Goal: Information Seeking & Learning: Check status

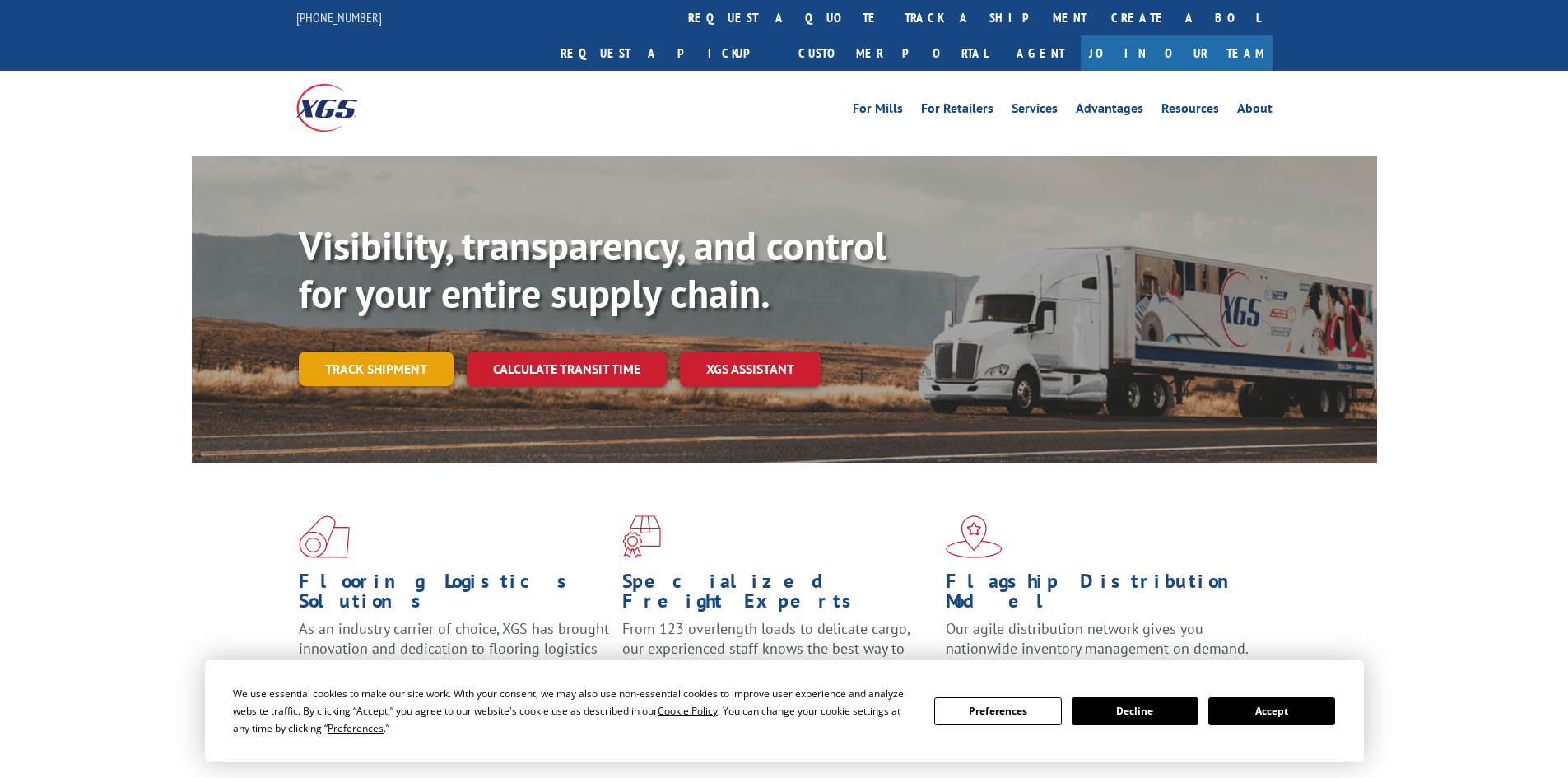
click at [376, 351] on link "Track shipment" at bounding box center [376, 369] width 155 height 35
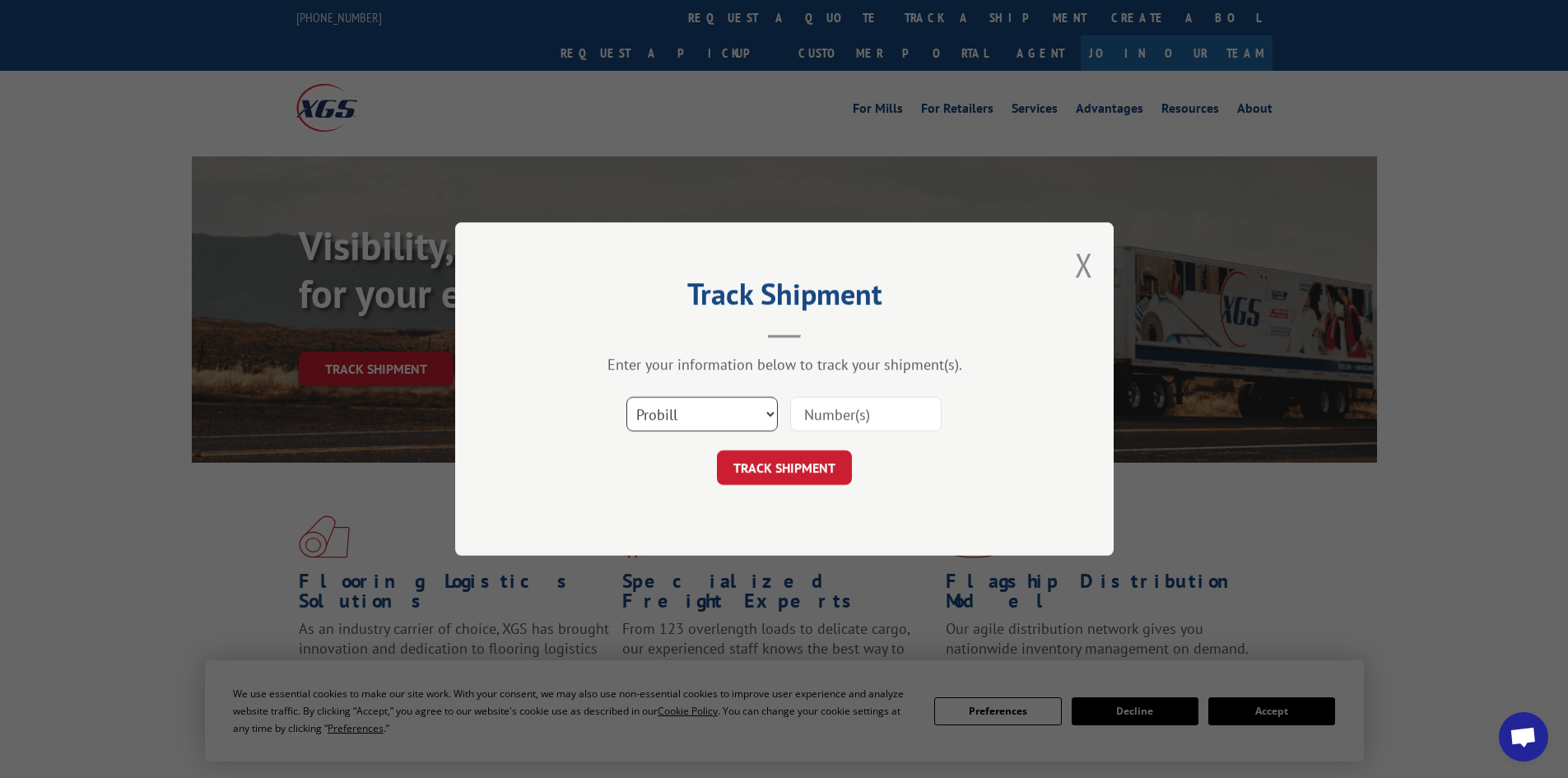
click at [719, 431] on select "Select category... Probill BOL PO" at bounding box center [701, 414] width 151 height 35
select select "bol"
click at [626, 396] on select "Select category... Probill BOL PO" at bounding box center [701, 414] width 151 height 35
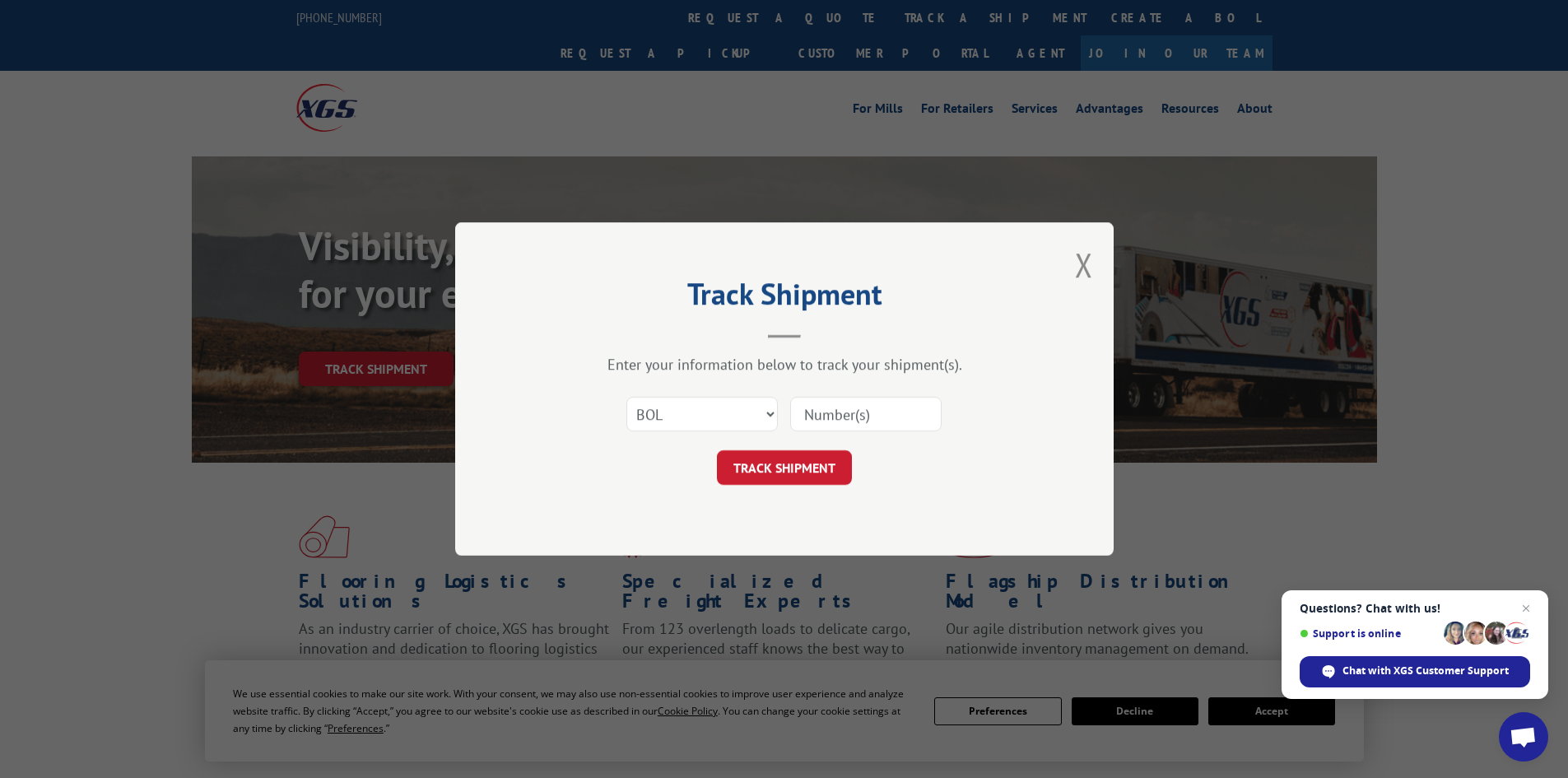
click at [863, 421] on input at bounding box center [865, 414] width 151 height 35
paste input "6009301"
type input "6009301"
click at [794, 480] on button "TRACK SHIPMENT" at bounding box center [784, 467] width 135 height 35
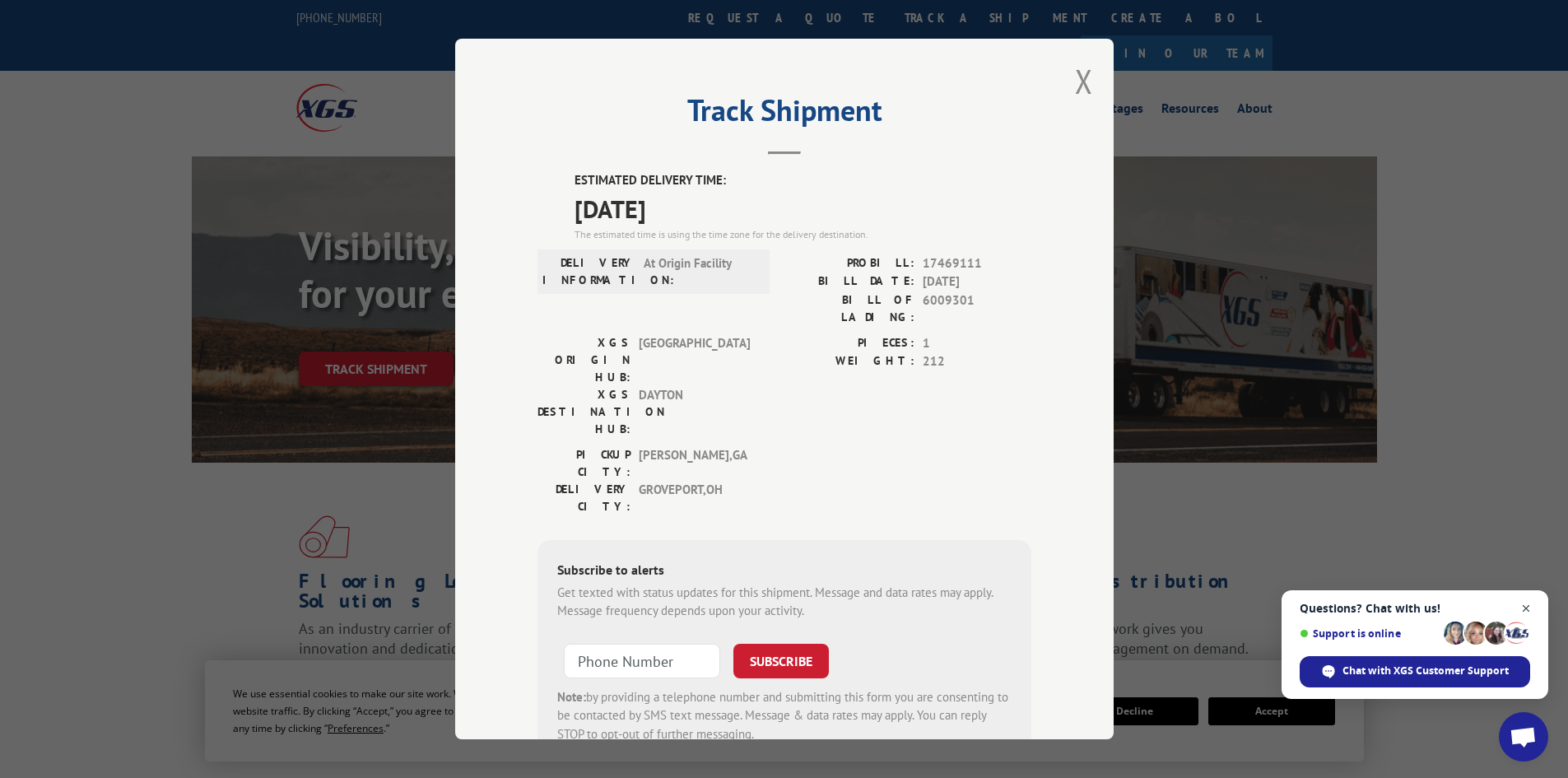
click at [1530, 603] on span "Open chat" at bounding box center [1527, 609] width 21 height 21
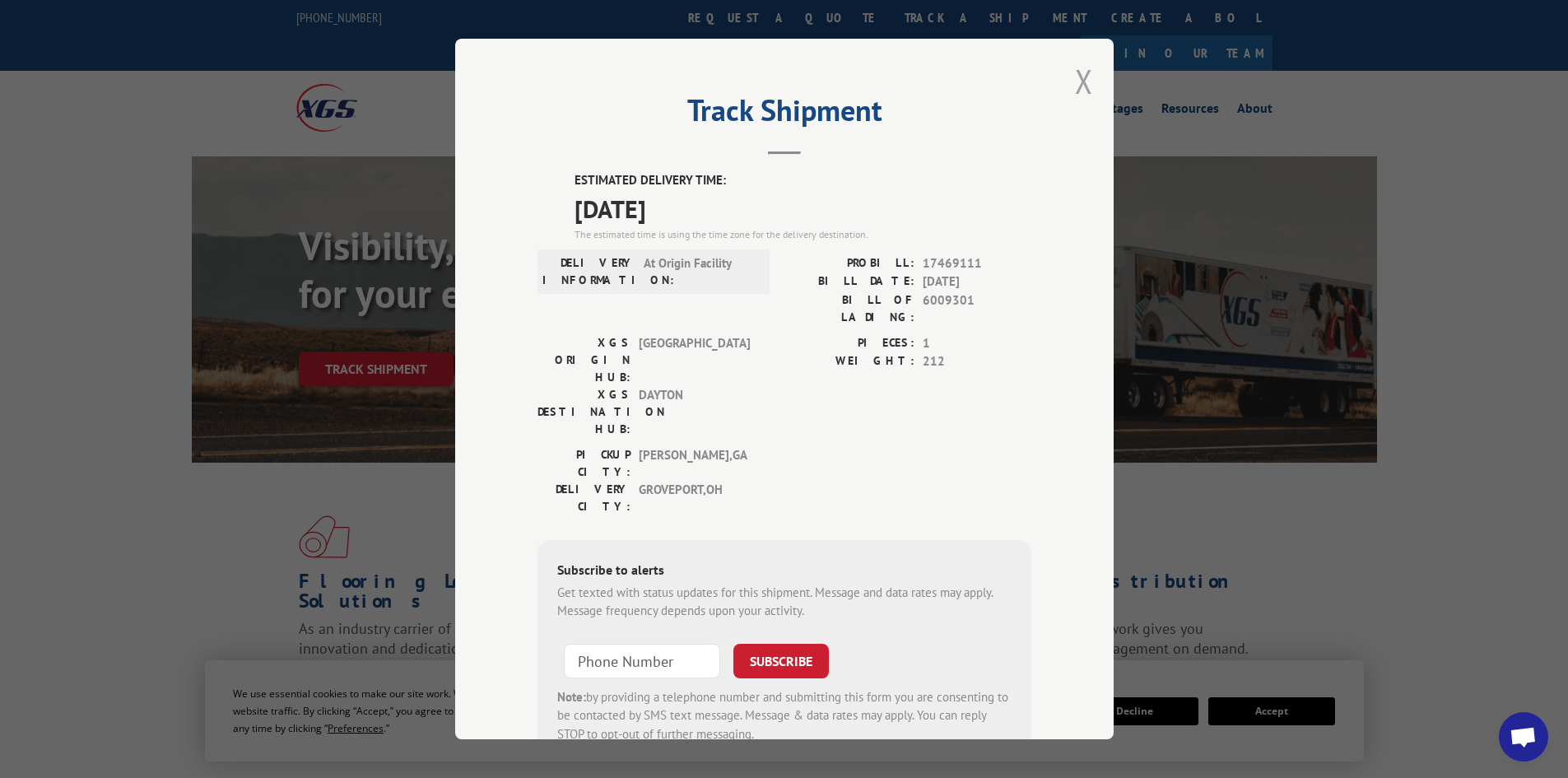
drag, startPoint x: 1080, startPoint y: 79, endPoint x: 1066, endPoint y: 67, distance: 18.4
click at [1080, 79] on button "Close modal" at bounding box center [1084, 81] width 18 height 44
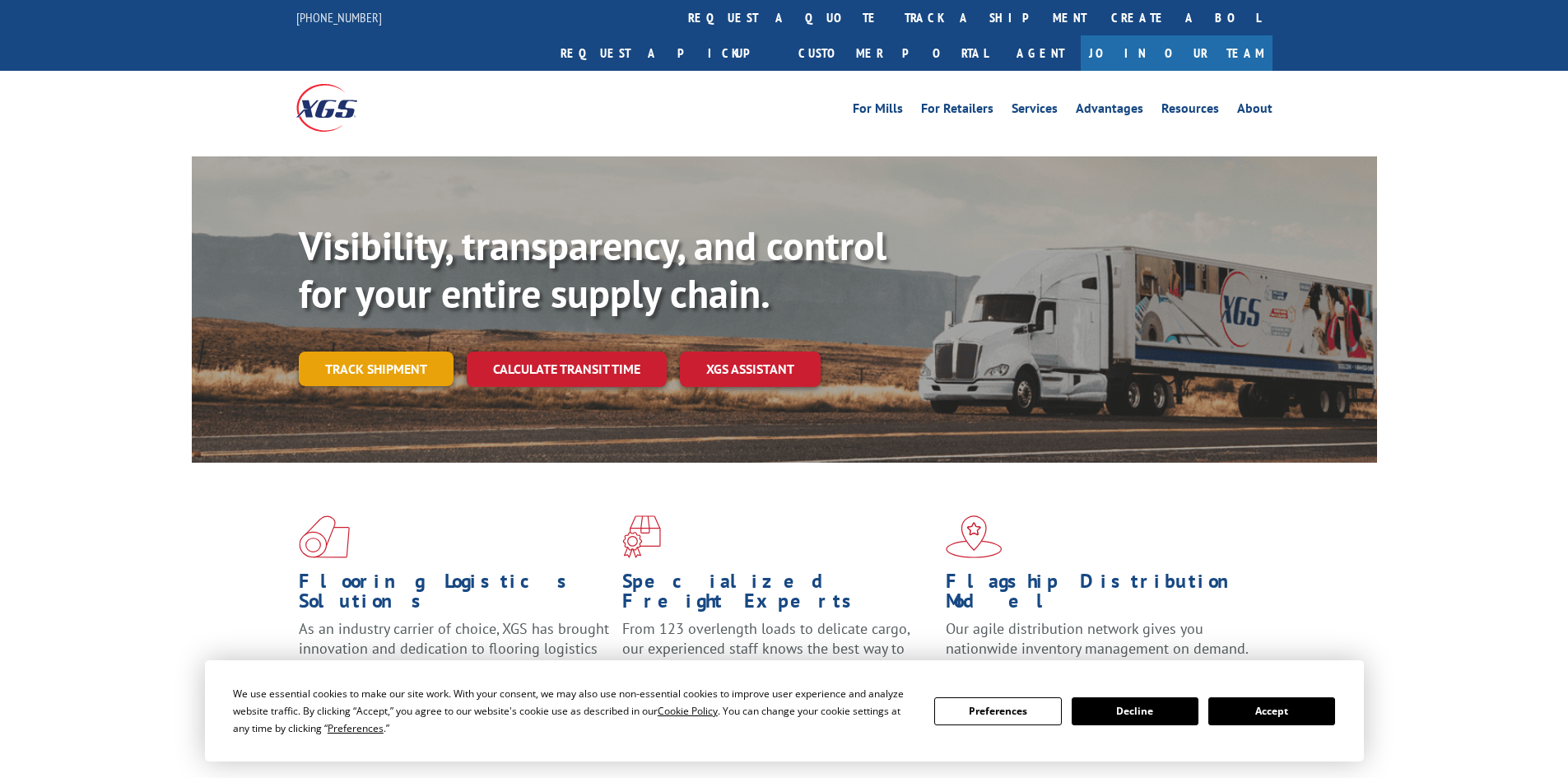
click at [356, 351] on link "Track shipment" at bounding box center [376, 369] width 155 height 35
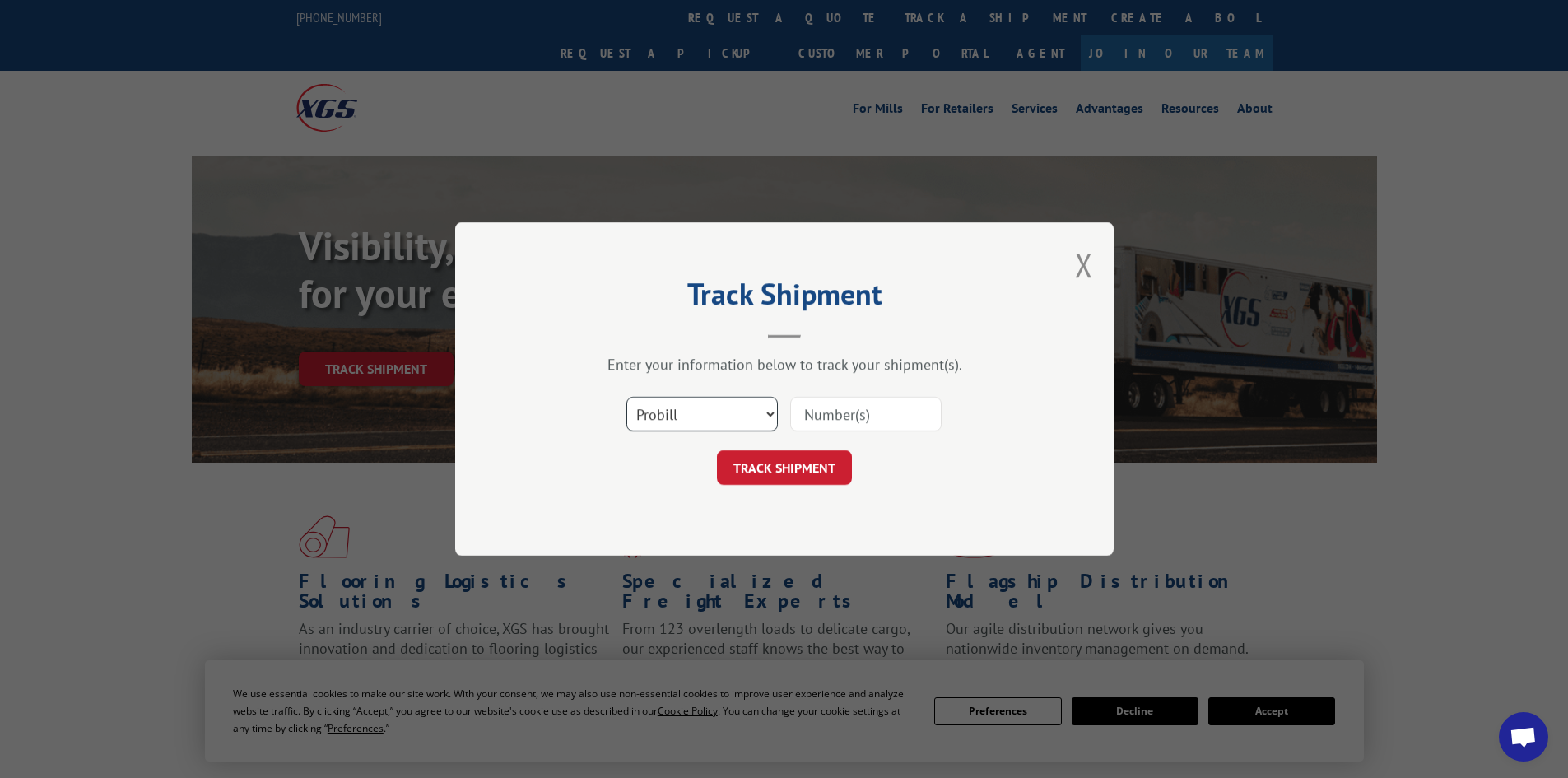
click at [705, 422] on select "Select category... Probill BOL PO" at bounding box center [701, 414] width 151 height 35
select select "bol"
click at [626, 396] on select "Select category... Probill BOL PO" at bounding box center [701, 414] width 151 height 35
click at [901, 418] on input at bounding box center [865, 414] width 151 height 35
paste input "5148106"
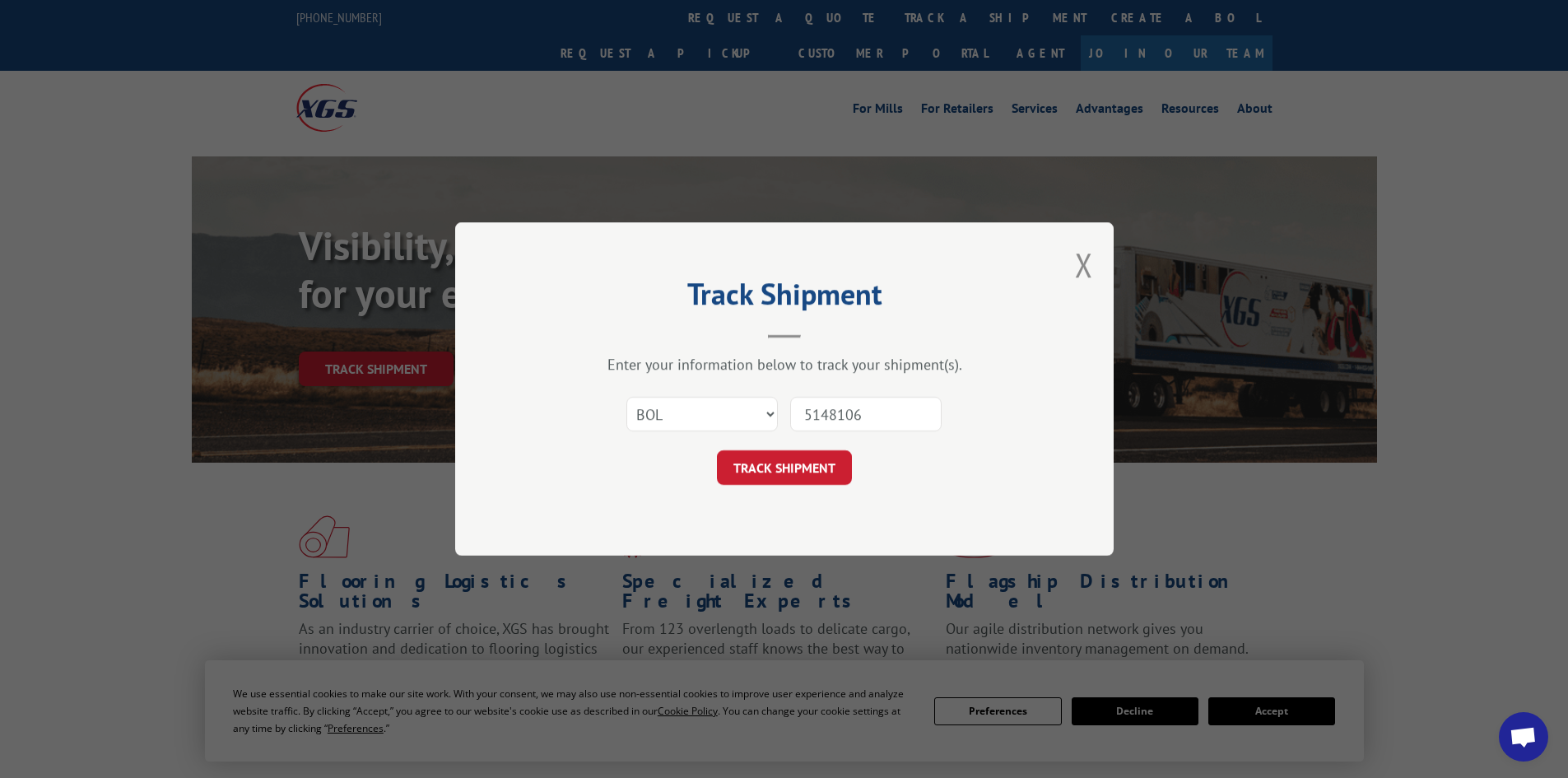
type input "5148106"
click at [785, 471] on button "TRACK SHIPMENT" at bounding box center [784, 467] width 135 height 35
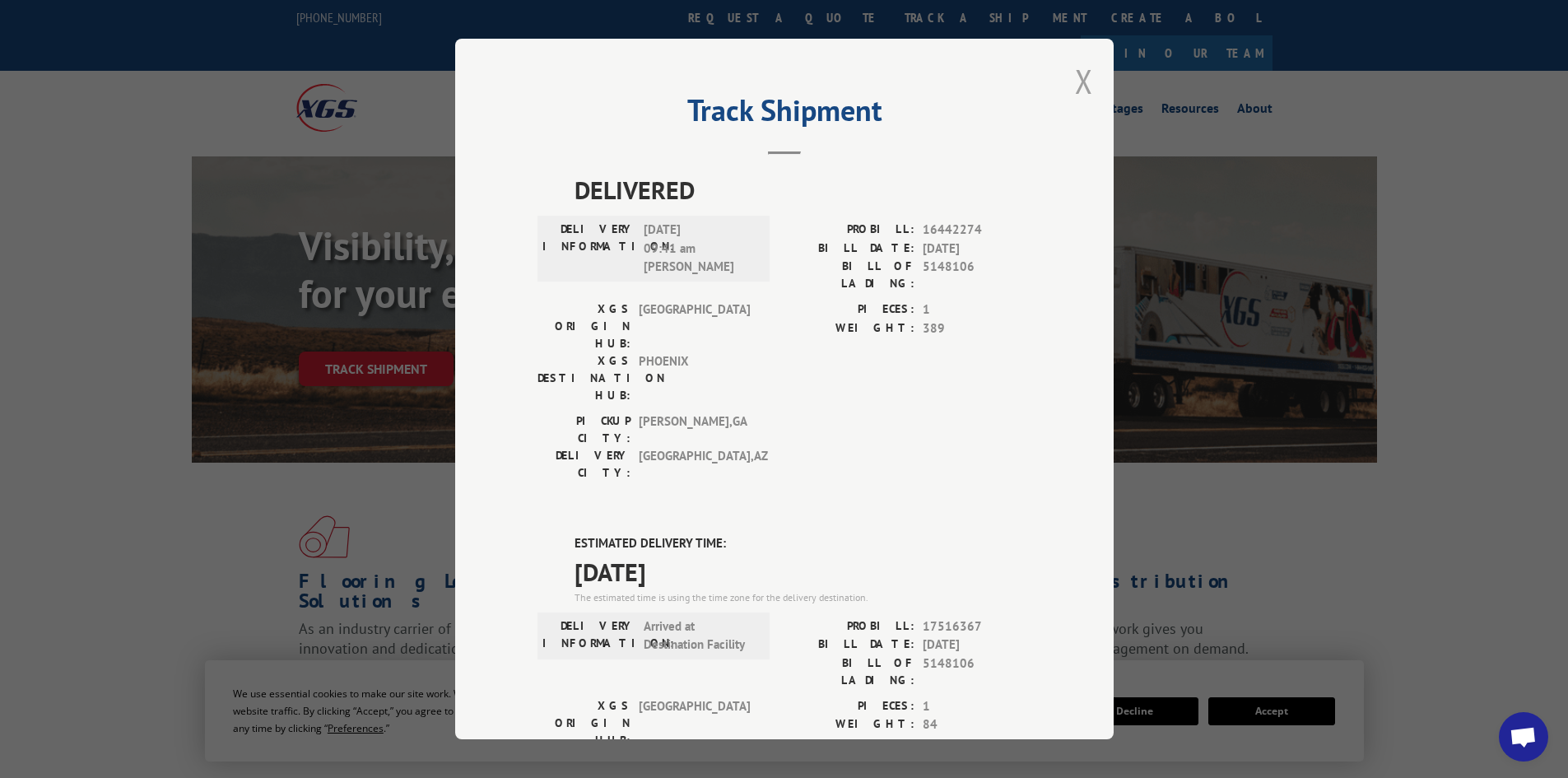
click at [1081, 79] on button "Close modal" at bounding box center [1084, 81] width 18 height 44
